Goal: Transaction & Acquisition: Purchase product/service

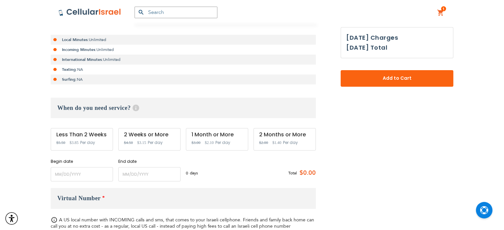
scroll to position [144, 0]
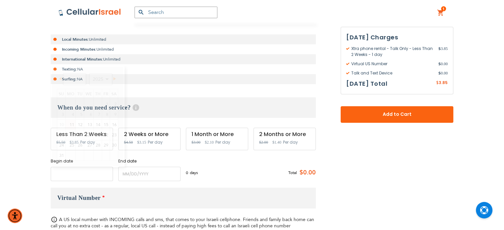
click at [92, 176] on input "name" at bounding box center [82, 174] width 62 height 14
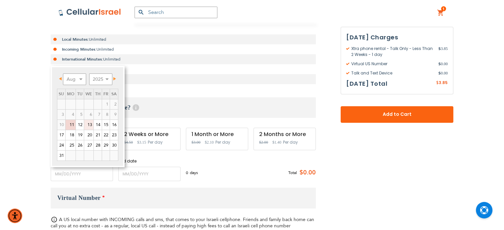
click at [91, 124] on link "13" at bounding box center [88, 125] width 9 height 10
type input "[DATE]"
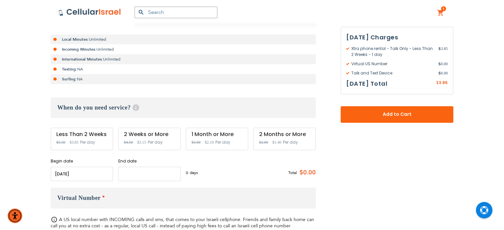
click at [128, 174] on input "name" at bounding box center [149, 174] width 62 height 14
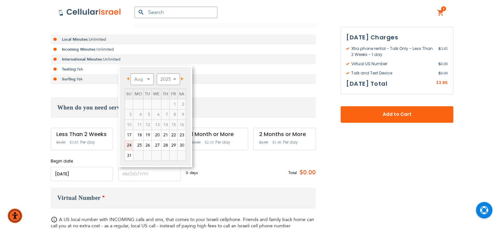
click at [128, 144] on link "24" at bounding box center [129, 145] width 8 height 10
type input "[DATE]"
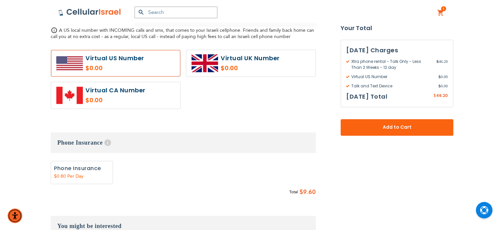
scroll to position [335, 0]
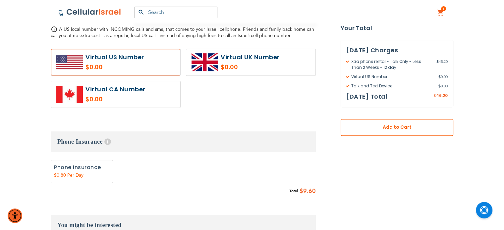
click at [376, 132] on button "Add to Cart" at bounding box center [396, 127] width 113 height 17
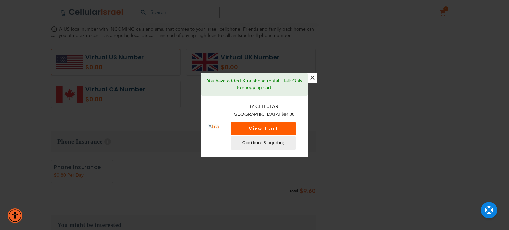
click at [271, 127] on button "View Cart" at bounding box center [263, 128] width 65 height 13
